Goal: Transaction & Acquisition: Purchase product/service

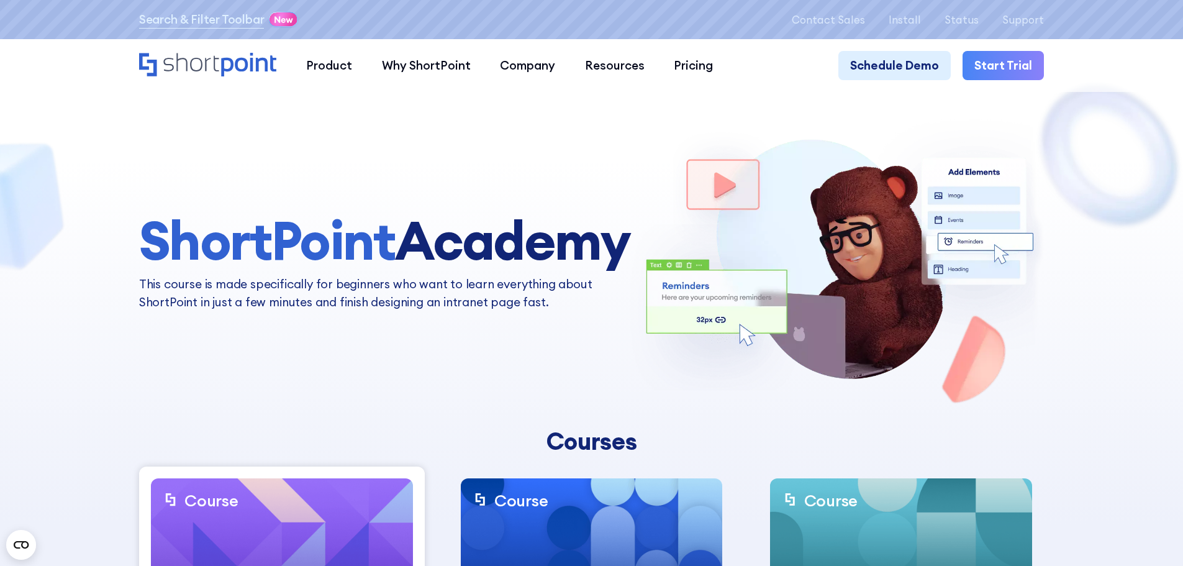
scroll to position [6, 0]
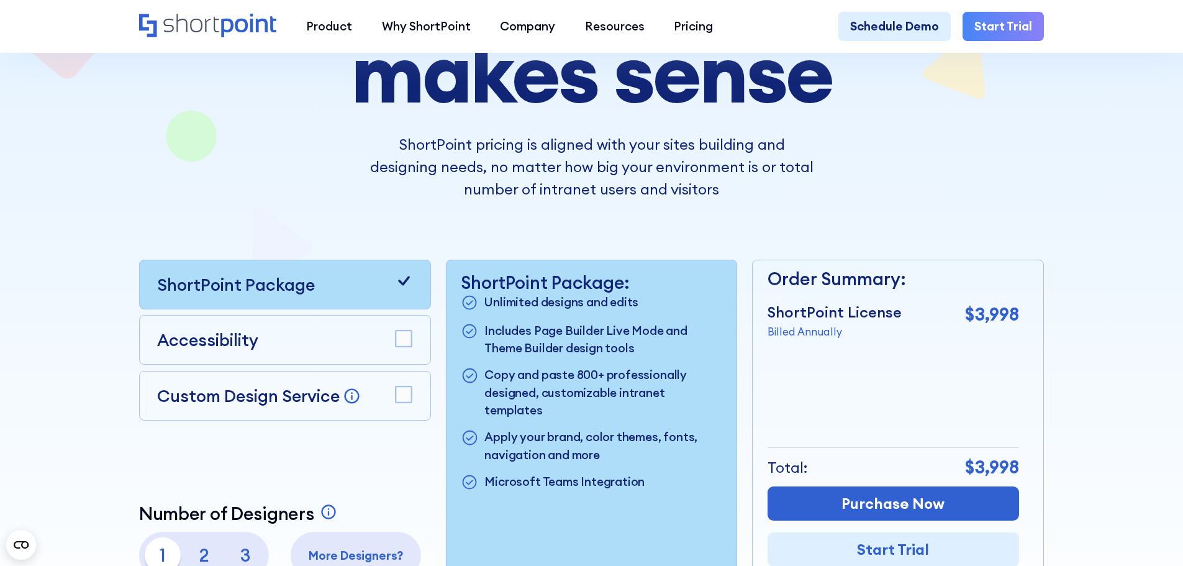
scroll to position [311, 0]
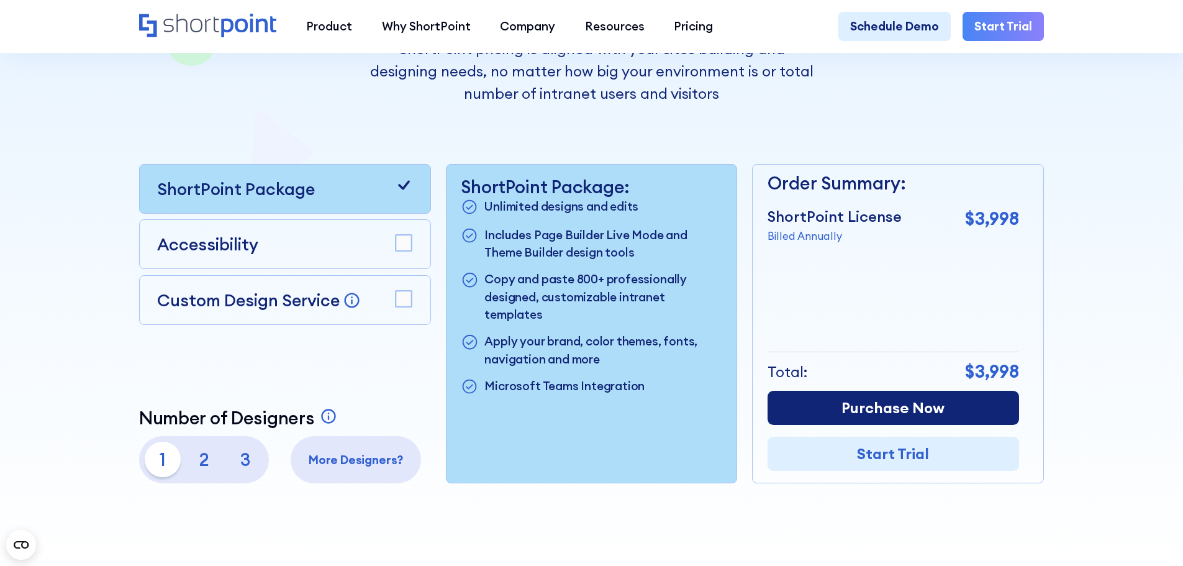
click at [891, 417] on link "Purchase Now" at bounding box center [894, 408] width 252 height 34
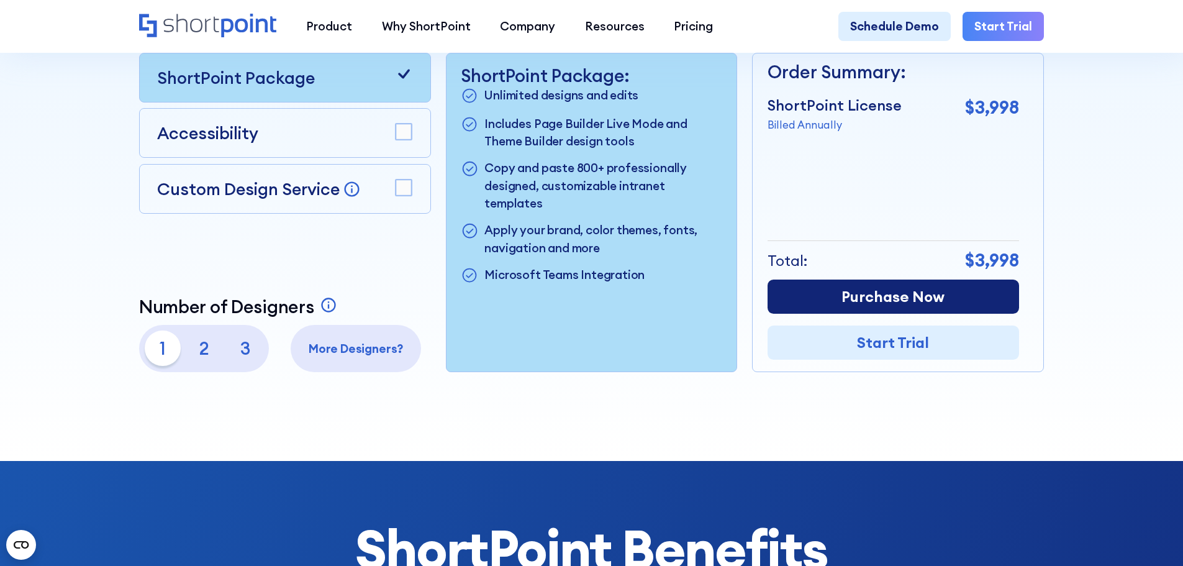
scroll to position [435, 0]
